Goal: Transaction & Acquisition: Purchase product/service

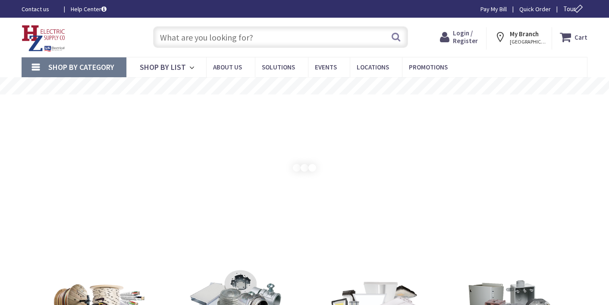
click at [270, 39] on input "text" at bounding box center [280, 37] width 255 height 22
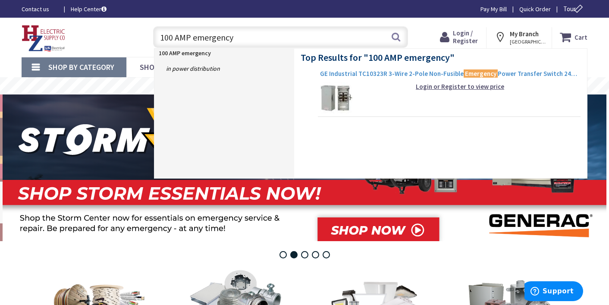
type input "100 AMP emergency"
click at [404, 72] on span "GE Industrial TC10323R 3-Wire 2-Pole Non-Fusible Emergency Power Transfer Switc…" at bounding box center [449, 73] width 258 height 9
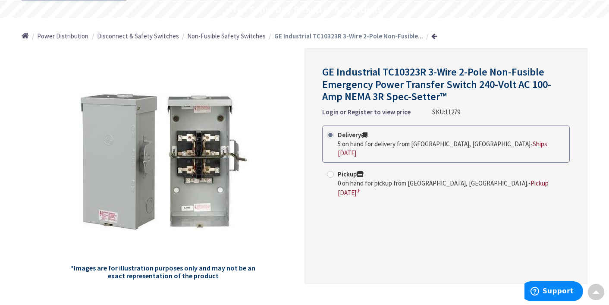
scroll to position [73, 0]
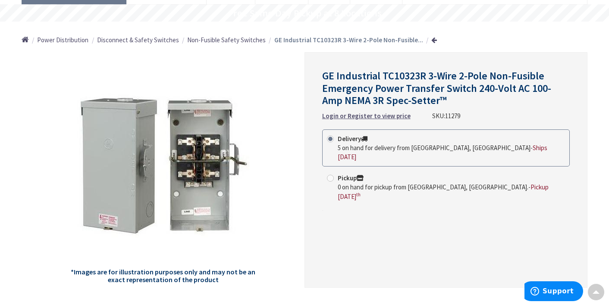
click at [268, 148] on div "*Images are for illustration purposes only and may not be an exact representati…" at bounding box center [163, 170] width 283 height 236
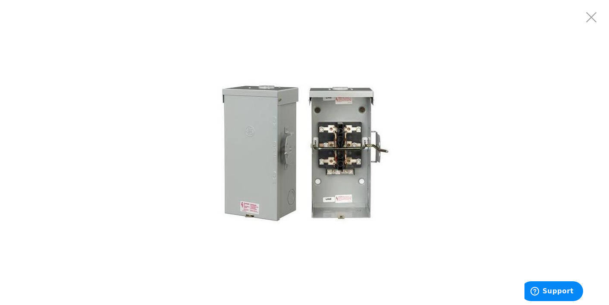
click at [273, 150] on img at bounding box center [304, 152] width 173 height 173
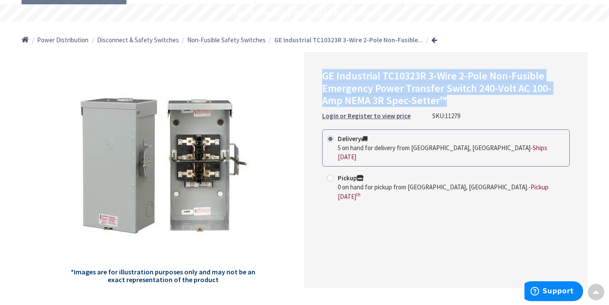
drag, startPoint x: 425, startPoint y: 102, endPoint x: 325, endPoint y: 78, distance: 103.0
click at [325, 78] on h1 "GE Industrial TC10323R 3-Wire 2-Pole Non-Fusible Emergency Power Transfer Switc…" at bounding box center [446, 88] width 248 height 37
copy span "GE Industrial TC10323R 3-Wire 2-Pole Non-Fusible Emergency Power Transfer Switc…"
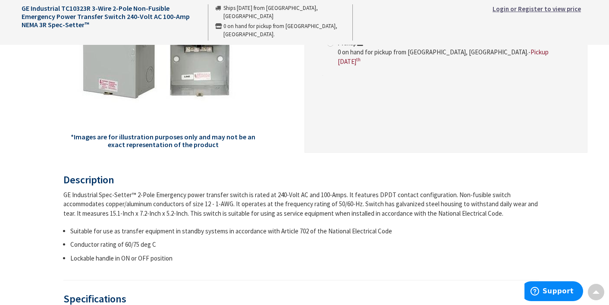
scroll to position [0, 0]
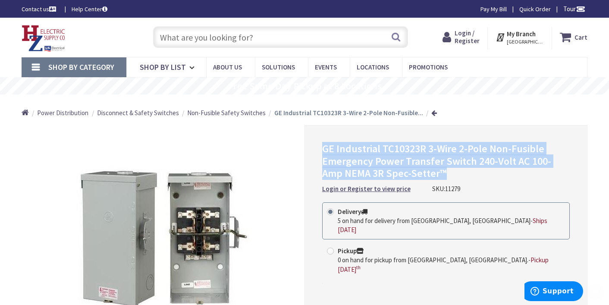
click at [313, 176] on div "GE Industrial TC10323R 3-Wire 2-Pole Non-Fusible Emergency Power Transfer Switc…" at bounding box center [446, 243] width 283 height 236
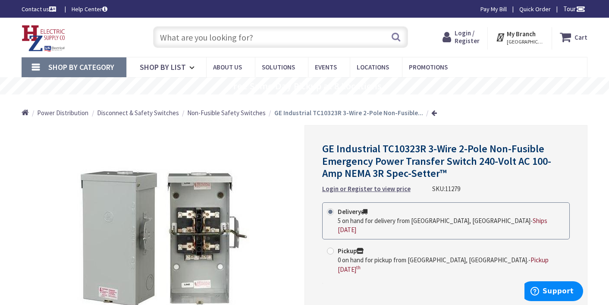
click at [339, 211] on strong "Delivery" at bounding box center [353, 211] width 30 height 8
click at [335, 211] on input "Delivery 5 on hand for delivery from Middletown, CT - Ships Tomorrow" at bounding box center [332, 212] width 6 height 6
click at [382, 188] on strong "Login or Register to view price" at bounding box center [366, 189] width 88 height 8
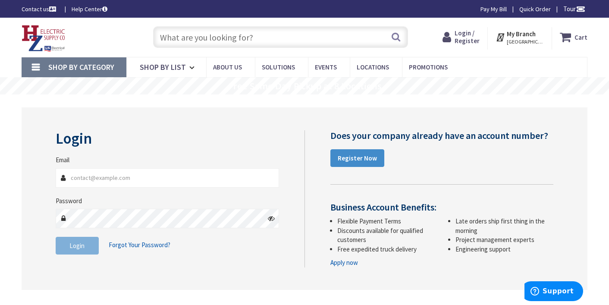
click at [382, 188] on div "Does your company already have an account number? Register Now Business Account…" at bounding box center [432, 198] width 255 height 137
